Goal: Task Accomplishment & Management: Complete application form

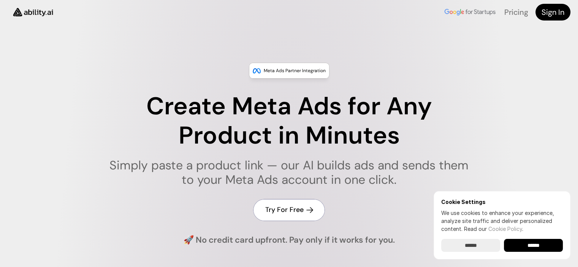
click at [301, 212] on h4 "Try For Free" at bounding box center [284, 209] width 38 height 9
click at [288, 208] on h4 "Try For Free" at bounding box center [284, 209] width 38 height 9
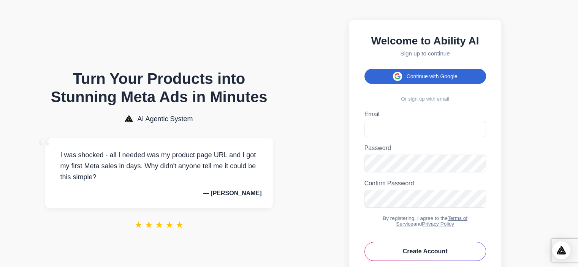
click at [433, 78] on button "Continue with Google" at bounding box center [425, 76] width 122 height 15
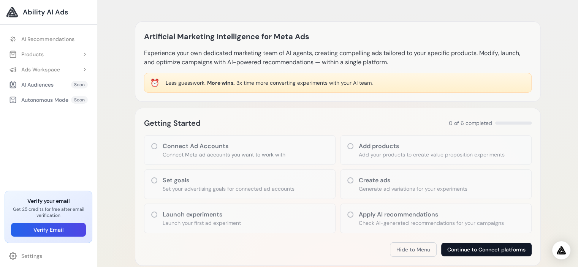
click at [471, 248] on button "Continue to Connect platforms" at bounding box center [486, 250] width 90 height 14
